Goal: Ask a question

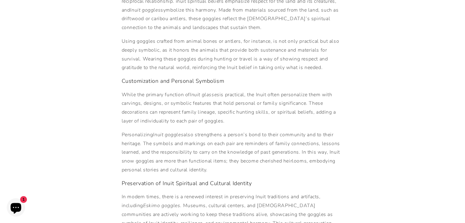
scroll to position [489, 0]
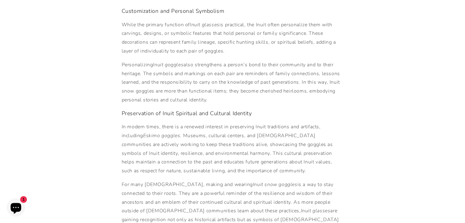
click at [20, 206] on icon "Chat window" at bounding box center [16, 208] width 11 height 11
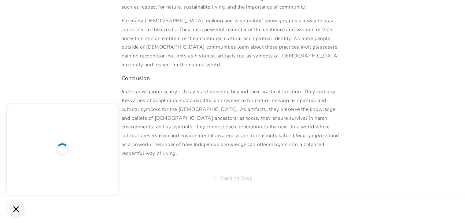
scroll to position [661, 0]
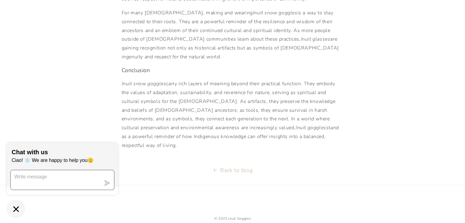
click at [42, 178] on textarea "Message us" at bounding box center [56, 180] width 90 height 20
type textarea "where is your reference to all this information?"
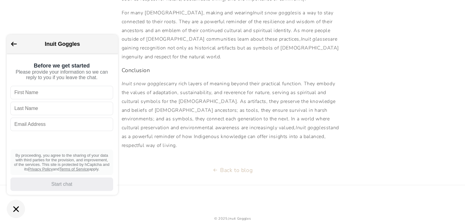
click at [82, 96] on input "text" at bounding box center [61, 92] width 103 height 13
type input "[PERSON_NAME]"
click at [62, 110] on input "text" at bounding box center [61, 108] width 103 height 13
type input "[PERSON_NAME]"
click at [51, 131] on input "text" at bounding box center [61, 124] width 103 height 13
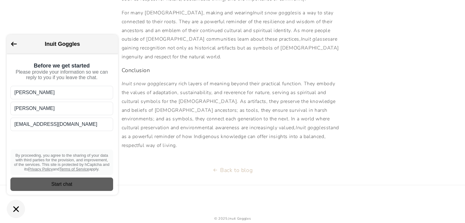
type input "[EMAIL_ADDRESS][DOMAIN_NAME]"
click at [70, 185] on div "Start chat" at bounding box center [61, 184] width 95 height 7
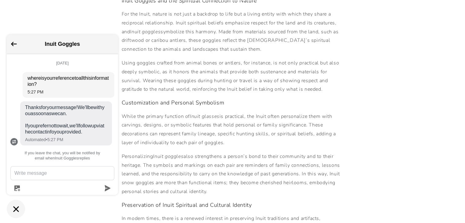
scroll to position [106, 0]
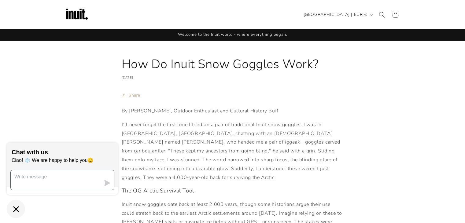
click at [65, 175] on textarea "Message us" at bounding box center [56, 180] width 90 height 20
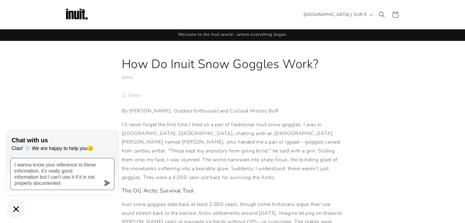
type textarea "I wanna know your reference to these information, it's really good information …"
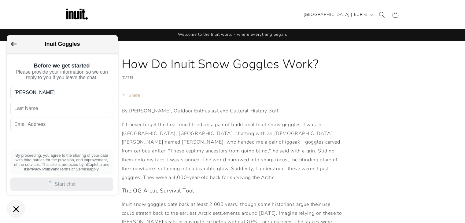
type input "[PERSON_NAME]"
click at [61, 115] on input "text" at bounding box center [61, 108] width 103 height 13
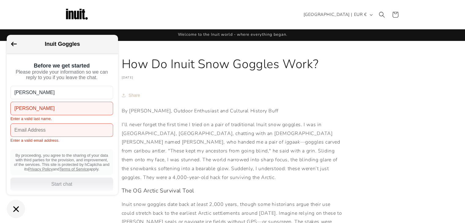
type input "[PERSON_NAME]"
click at [63, 132] on input "text" at bounding box center [61, 130] width 103 height 13
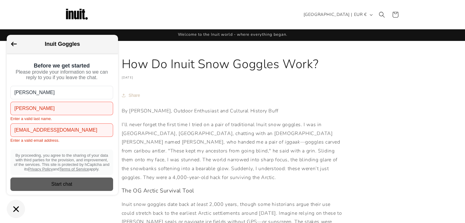
type input "[EMAIL_ADDRESS][DOMAIN_NAME]"
click at [57, 188] on div "Start chat" at bounding box center [61, 184] width 95 height 7
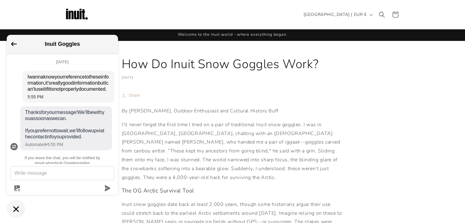
scroll to position [23, 0]
